Goal: Find specific page/section: Find specific page/section

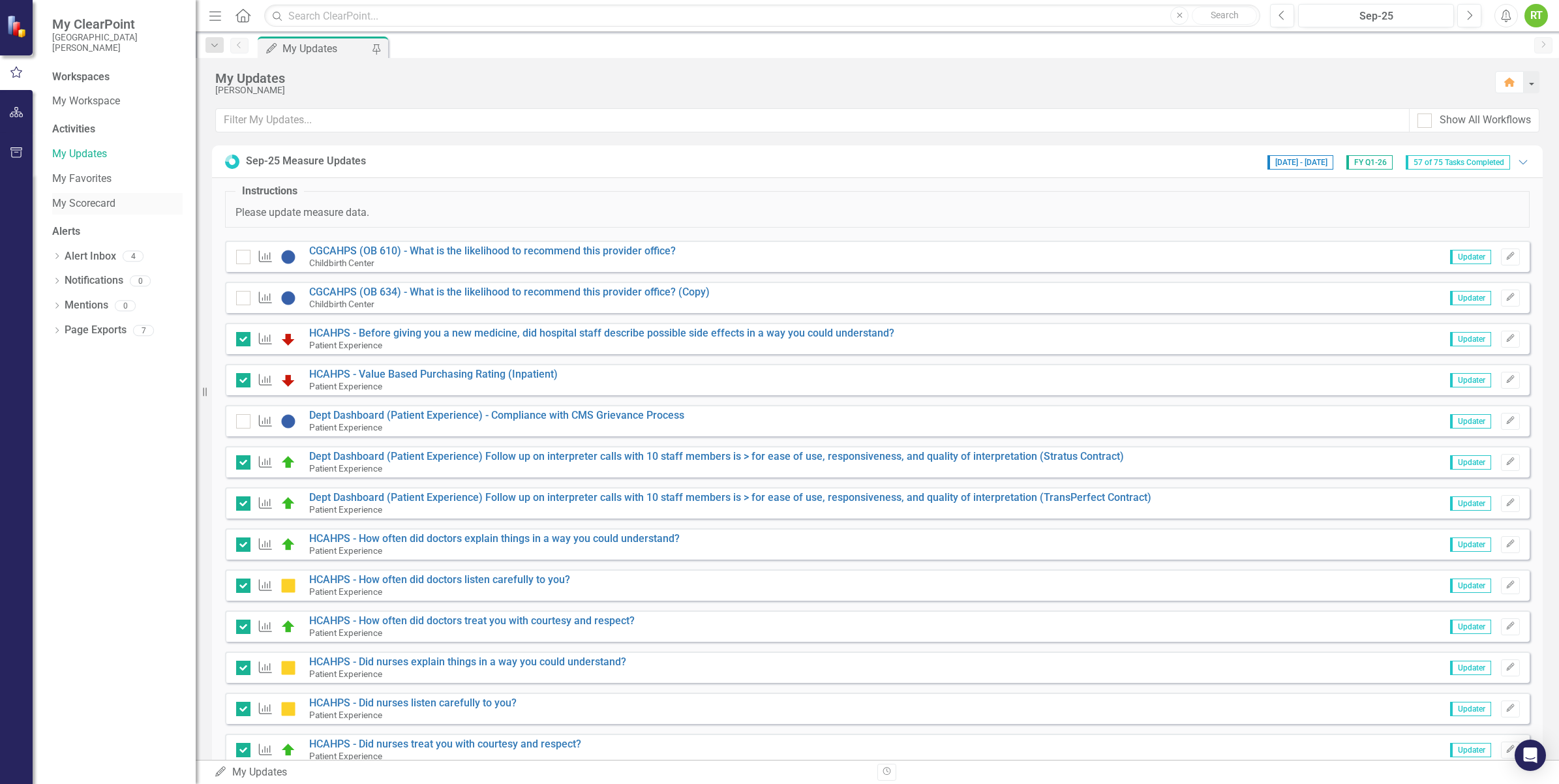
click at [86, 205] on link "My Scorecard" at bounding box center [118, 204] width 131 height 15
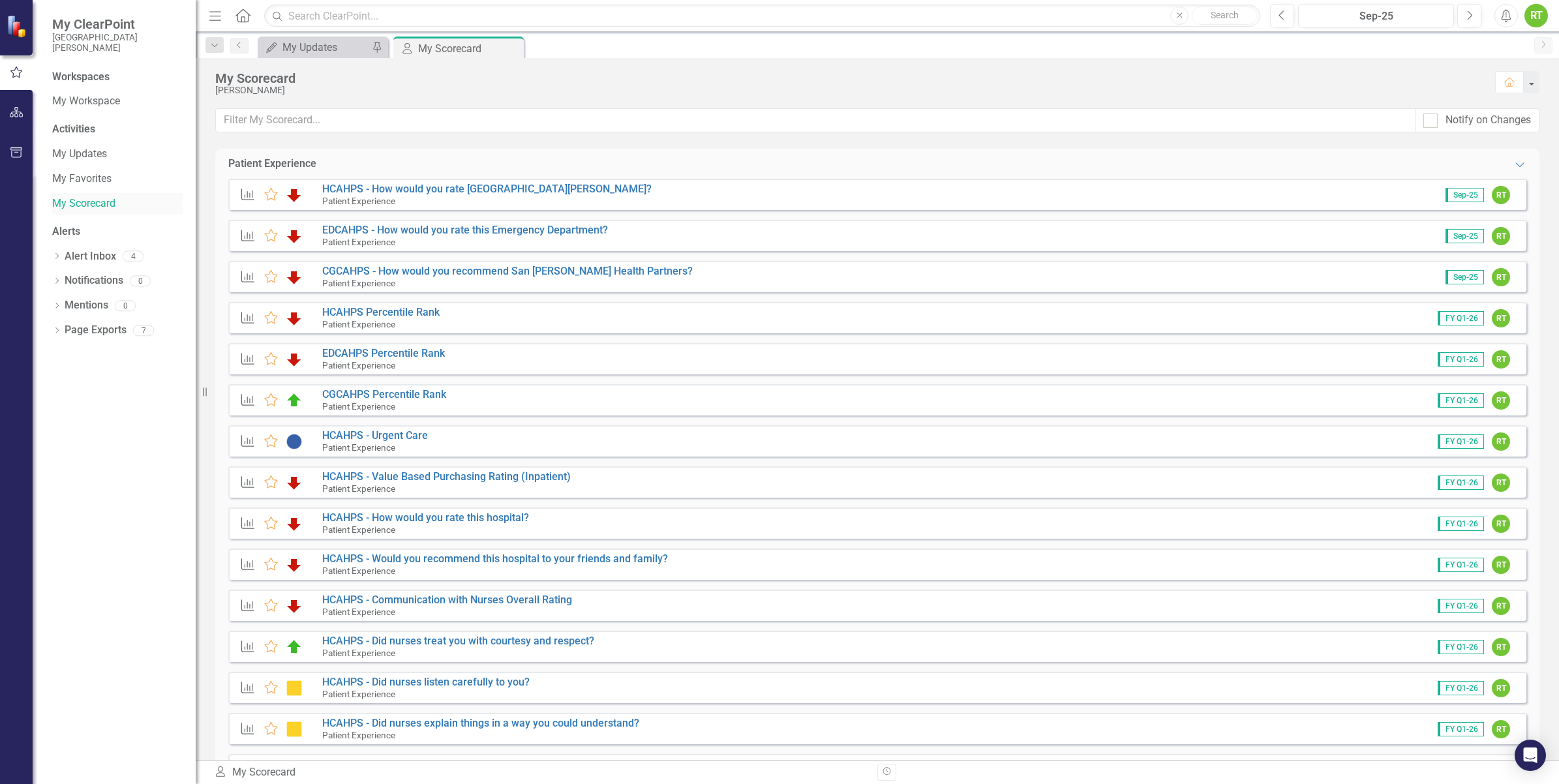
click at [79, 202] on link "My Scorecard" at bounding box center [118, 204] width 131 height 15
click at [527, 193] on link "HCAHPS - How would you rate [GEOGRAPHIC_DATA][PERSON_NAME]?" at bounding box center [487, 189] width 330 height 13
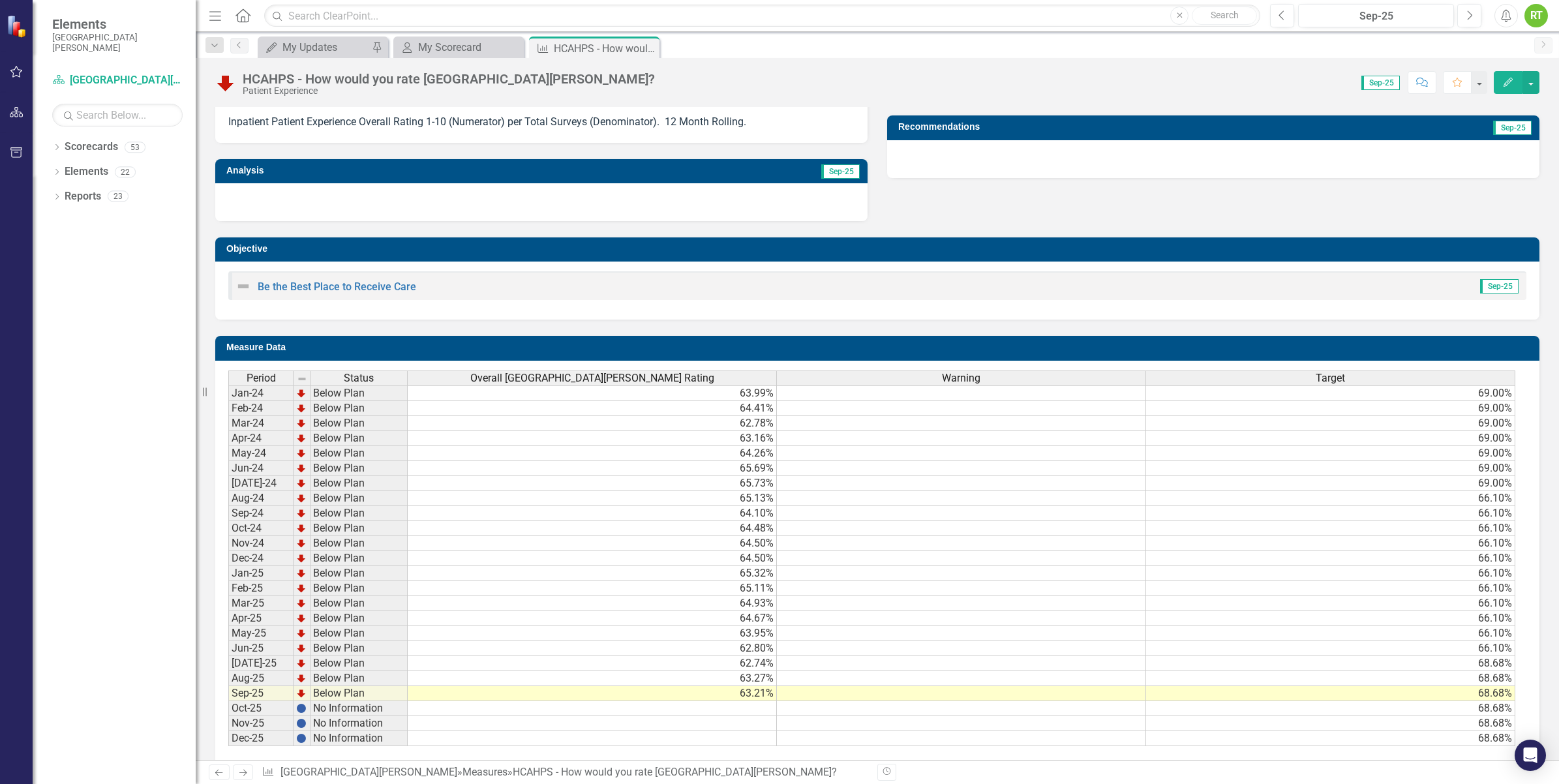
scroll to position [81, 0]
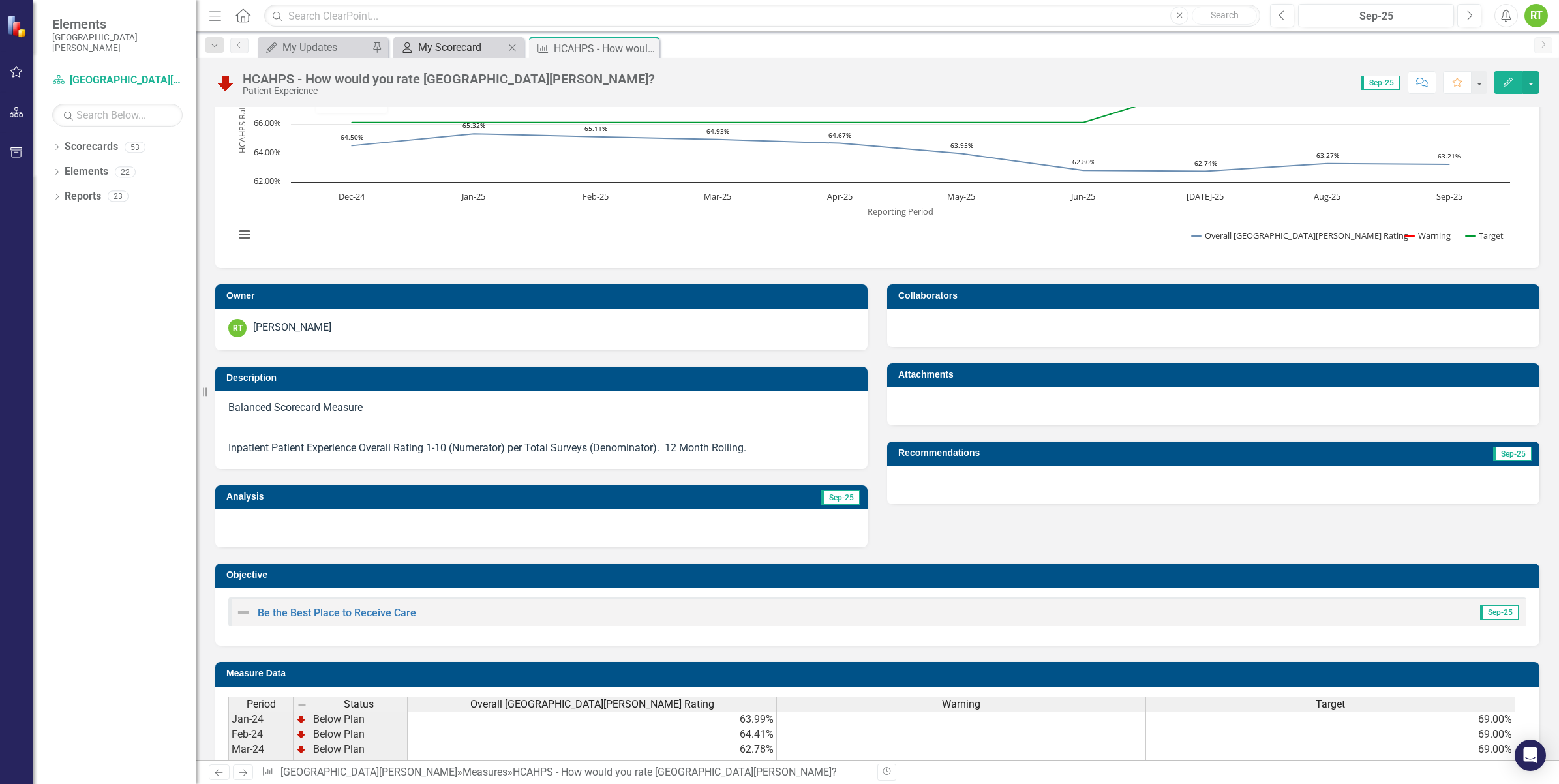
click at [451, 52] on div "My Scorecard" at bounding box center [461, 47] width 86 height 16
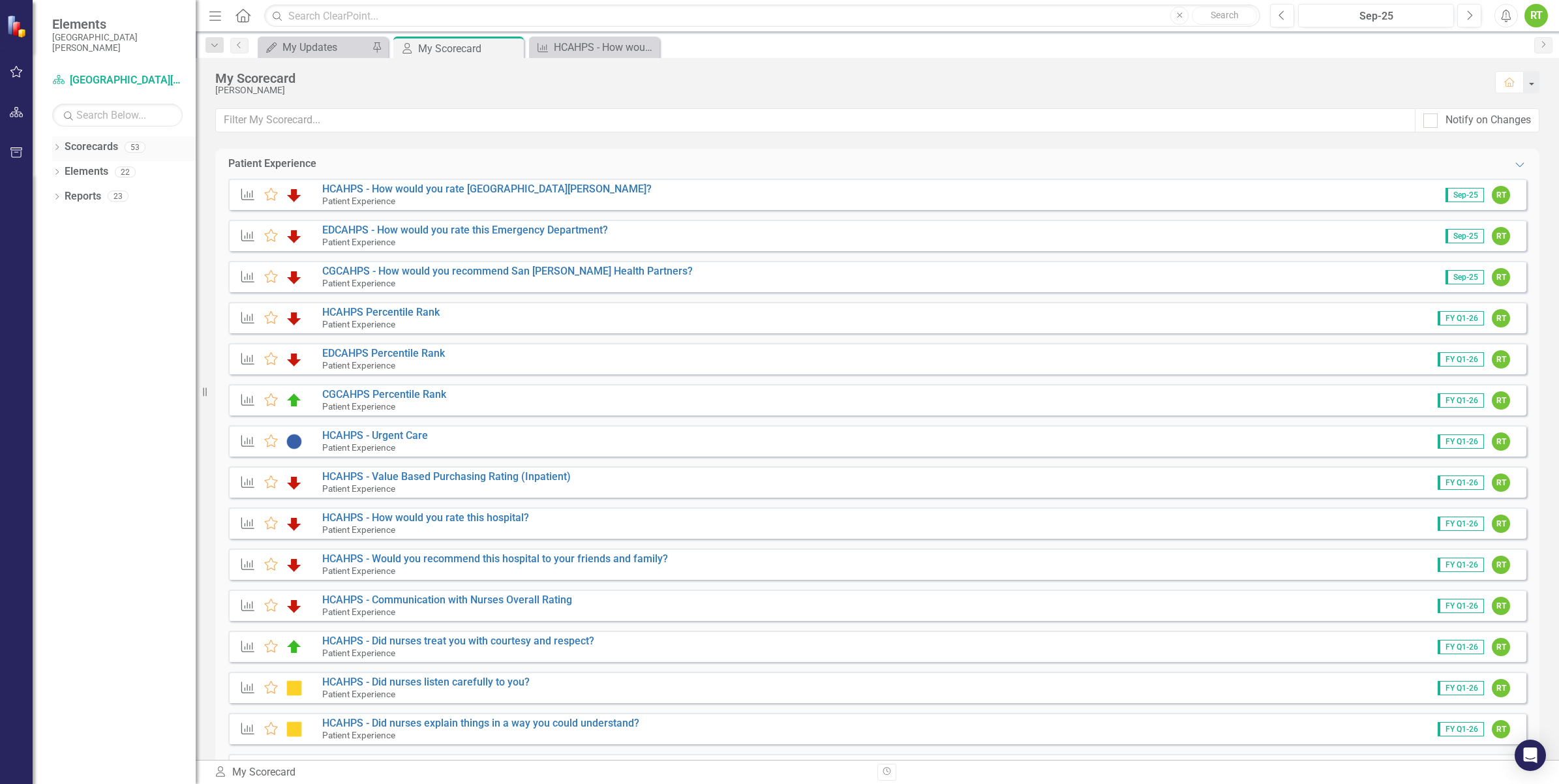
click at [67, 145] on link "Scorecards" at bounding box center [91, 147] width 54 height 15
click at [109, 73] on link "Scorecard [GEOGRAPHIC_DATA][PERSON_NAME]" at bounding box center [118, 81] width 131 height 15
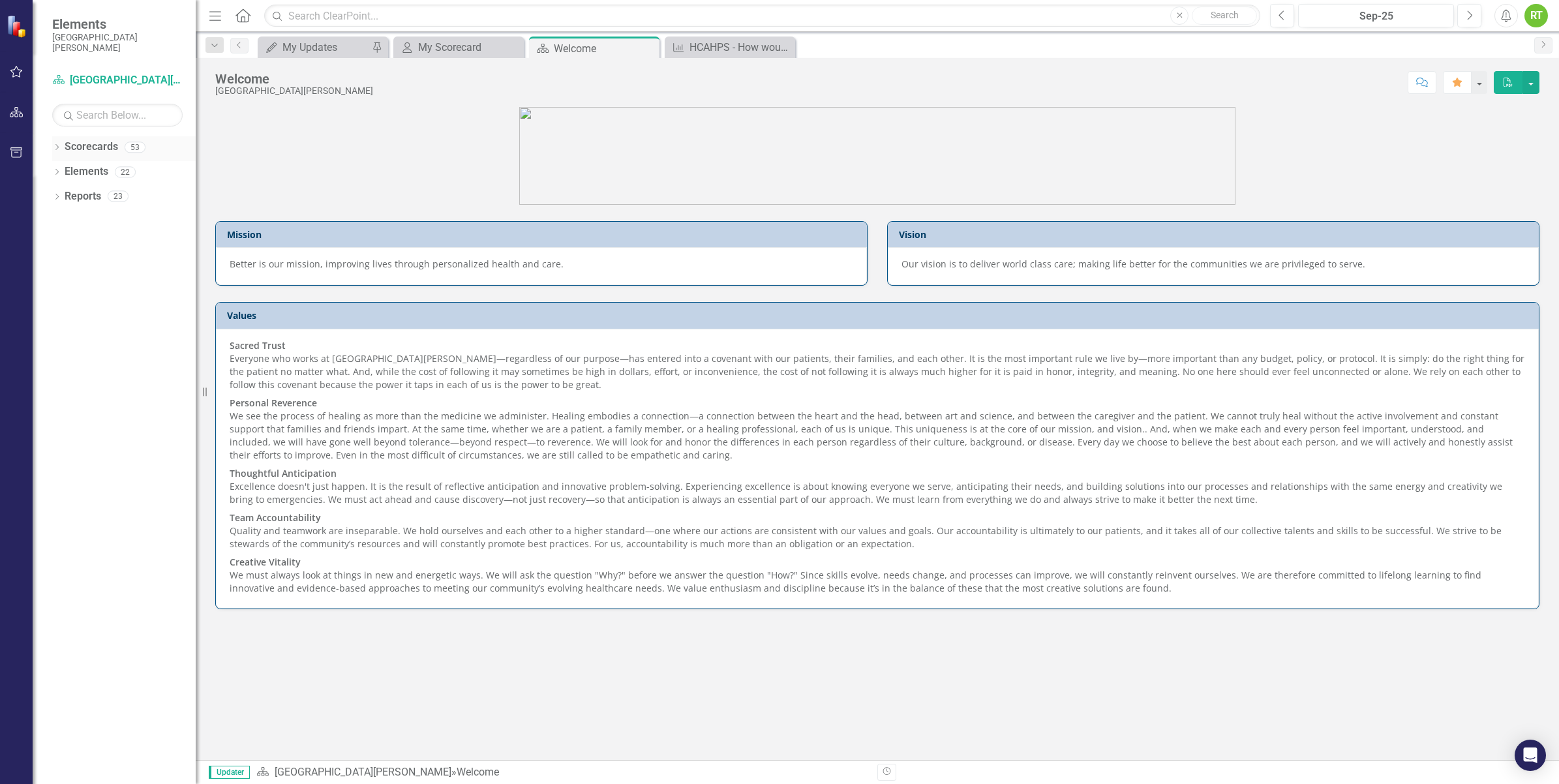
click at [88, 150] on link "Scorecards" at bounding box center [91, 147] width 54 height 15
click at [54, 151] on icon "Dropdown" at bounding box center [56, 148] width 9 height 7
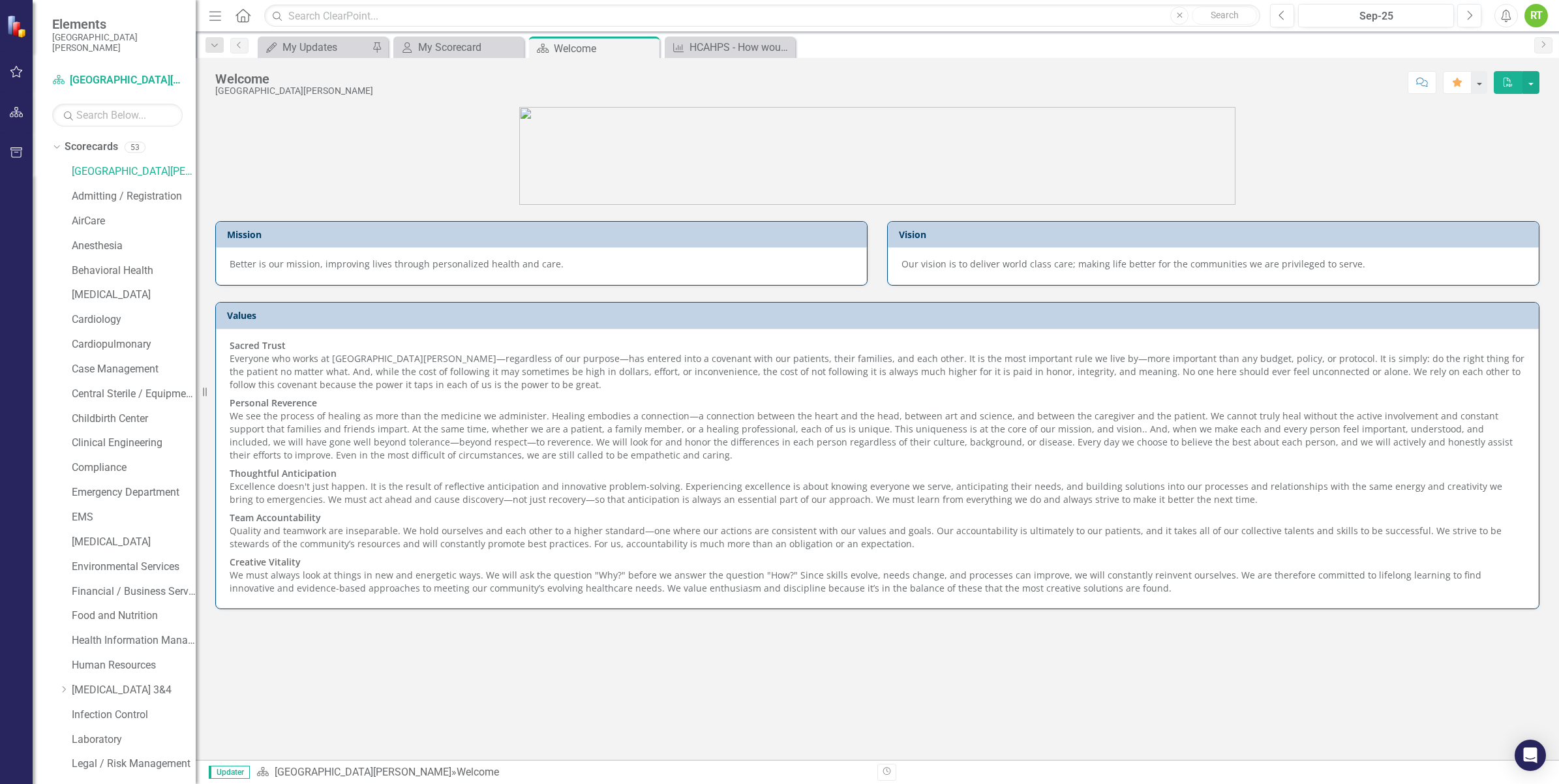
scroll to position [408, 0]
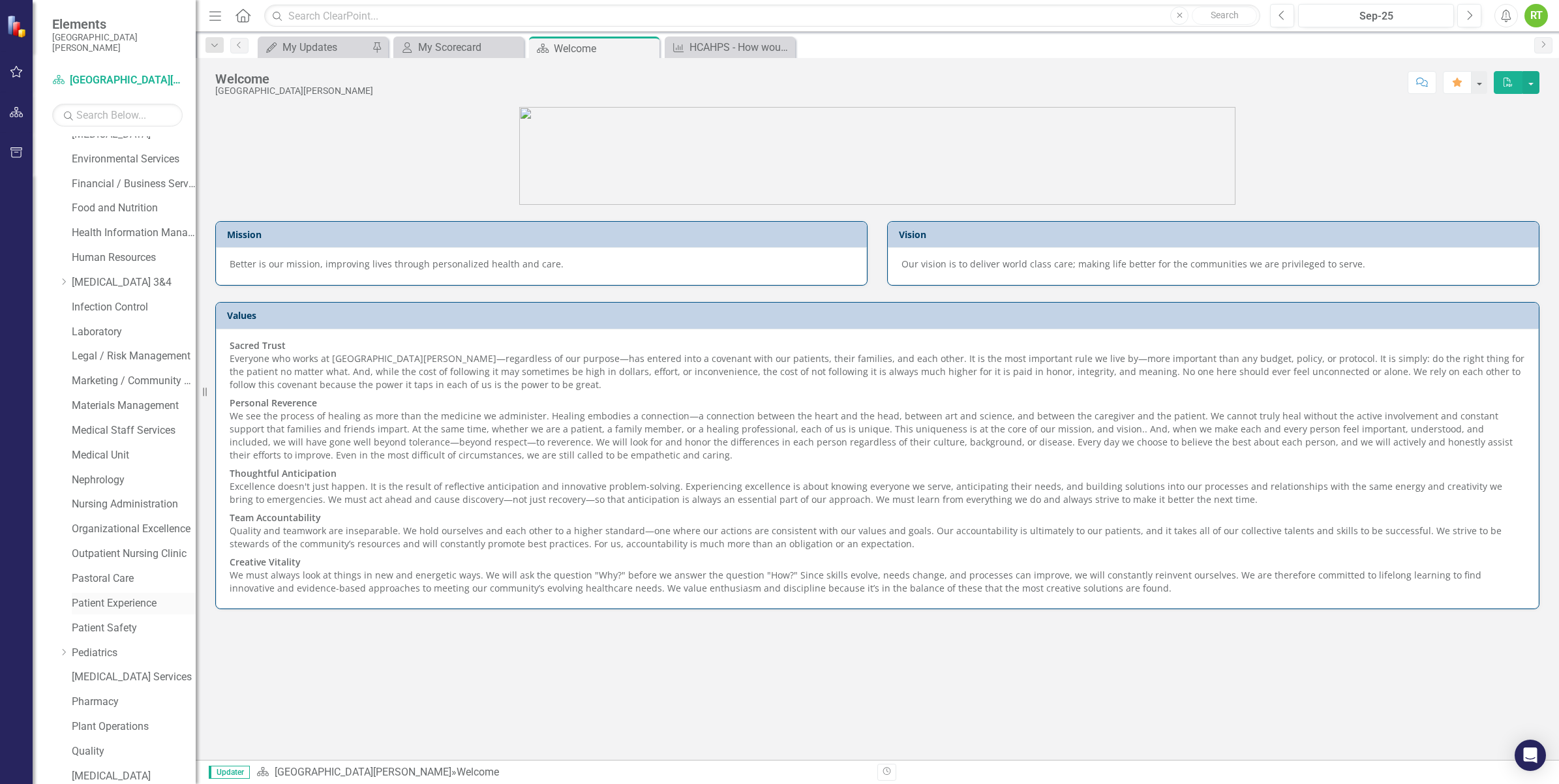
click at [129, 607] on link "Patient Experience" at bounding box center [134, 604] width 124 height 15
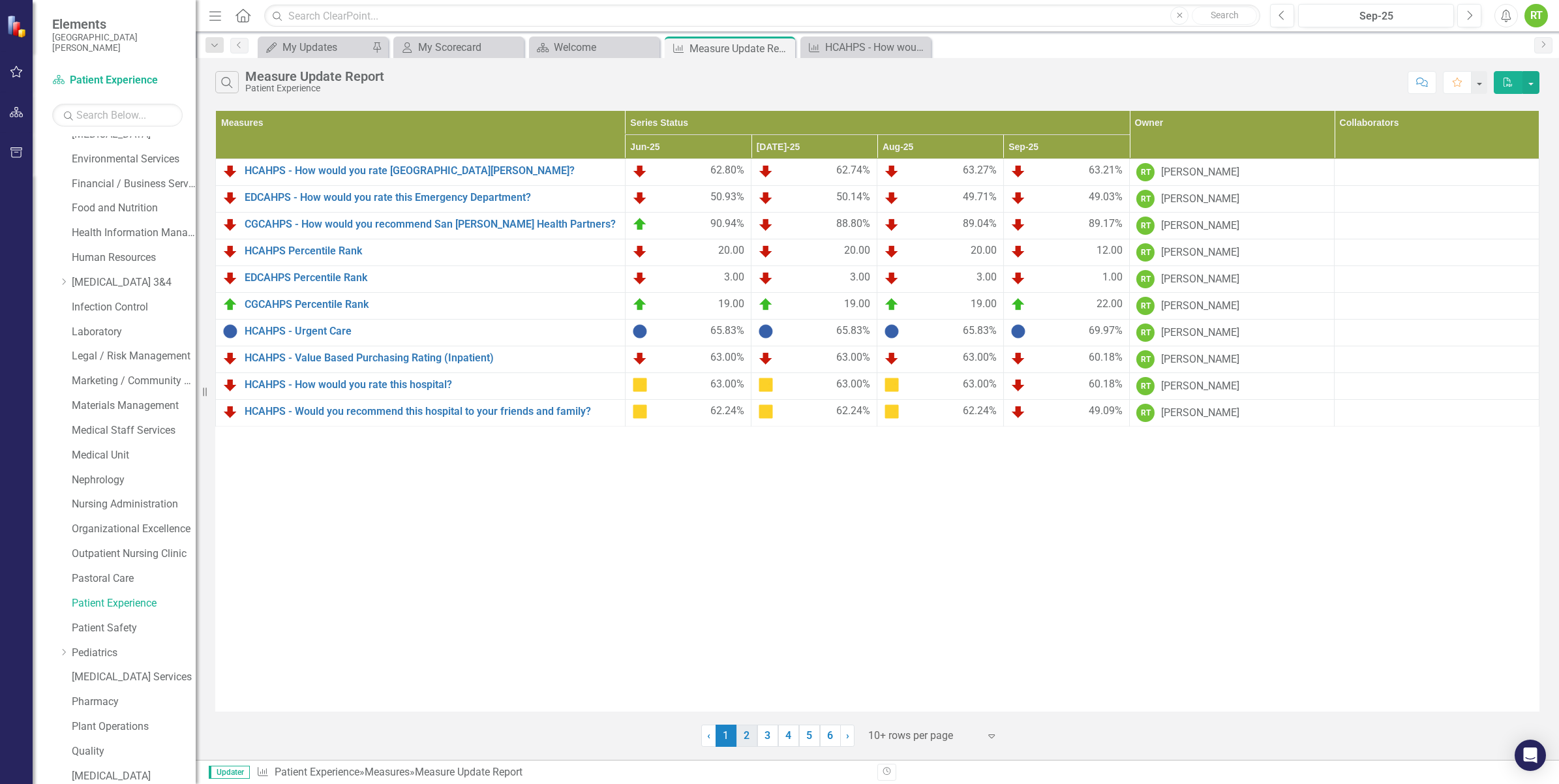
click at [745, 741] on link "2" at bounding box center [747, 736] width 21 height 22
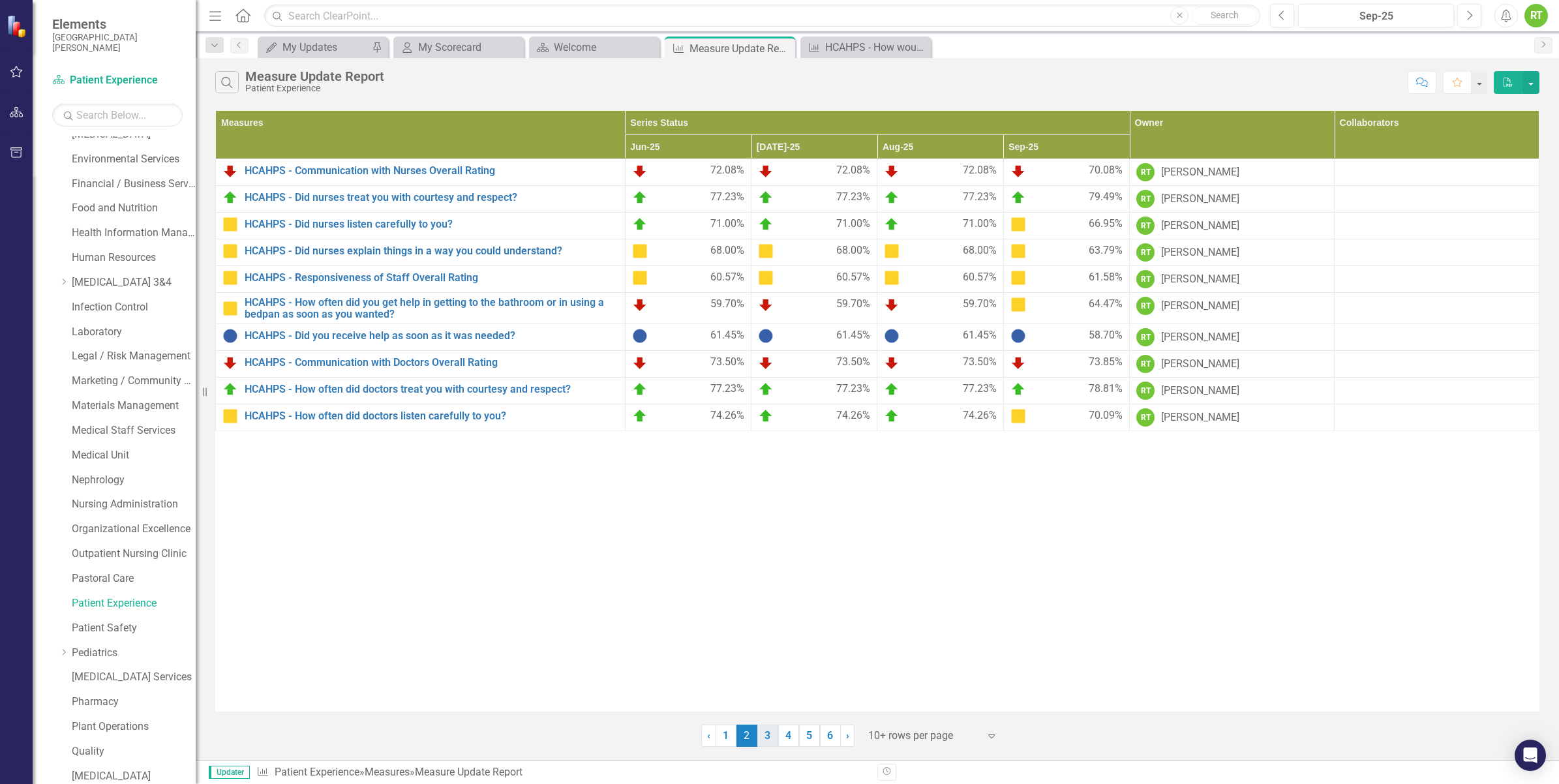
click at [769, 730] on link "3" at bounding box center [768, 736] width 21 height 22
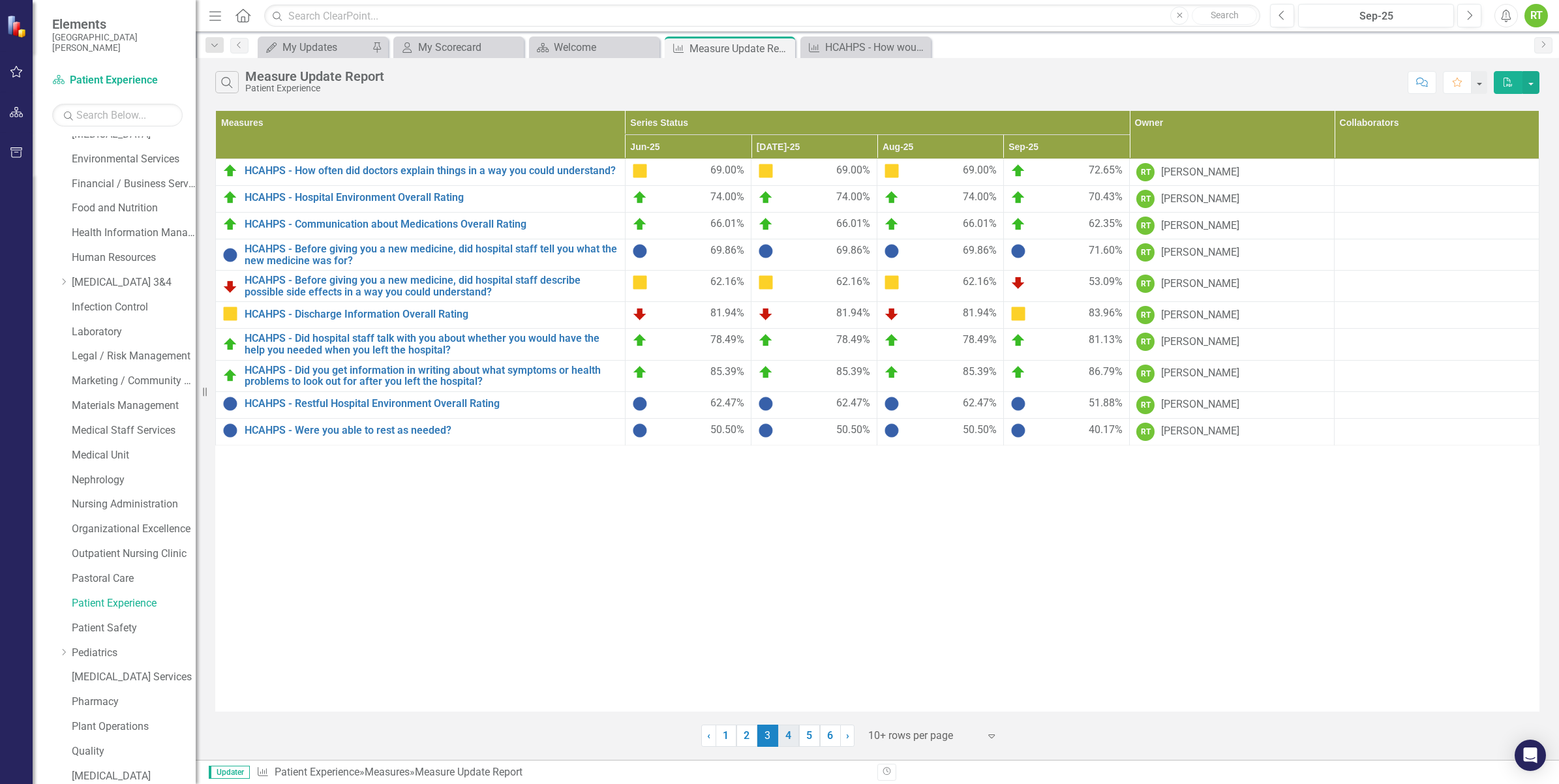
click at [787, 739] on link "4" at bounding box center [789, 736] width 21 height 22
